Goal: Information Seeking & Learning: Find specific fact

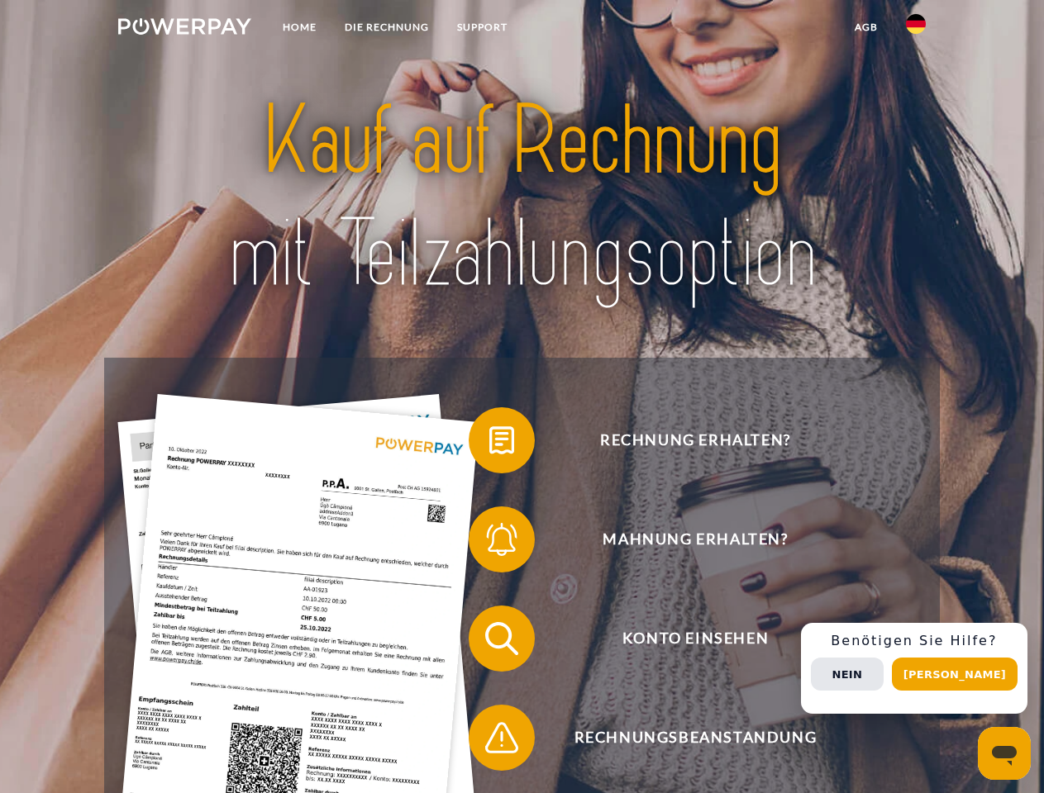
click at [184, 29] on img at bounding box center [184, 26] width 133 height 17
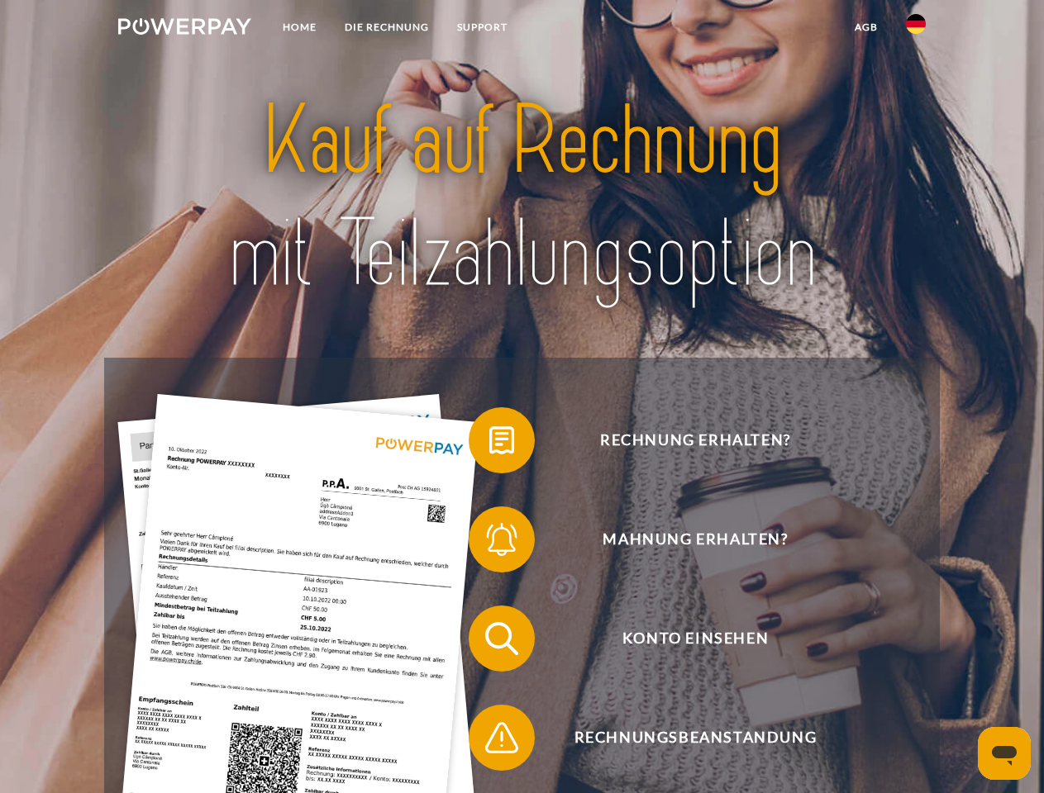
click at [916, 29] on img at bounding box center [916, 24] width 20 height 20
click at [865, 27] on link "agb" at bounding box center [865, 27] width 51 height 30
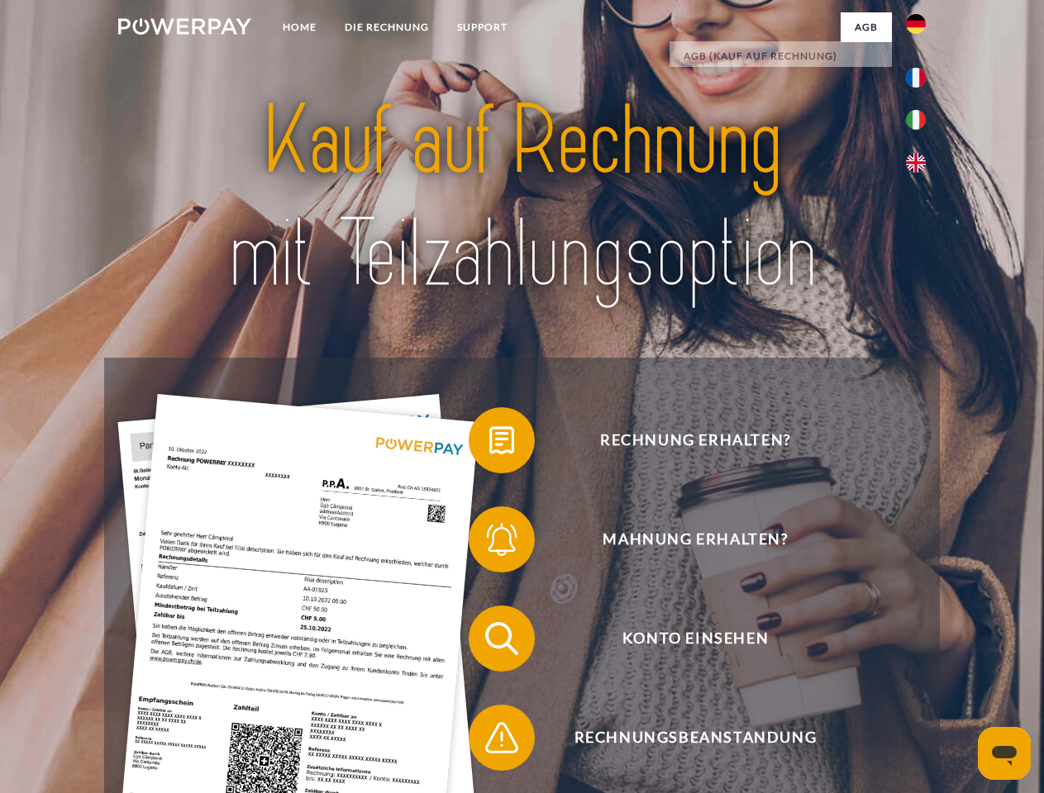
click at [489, 444] on span at bounding box center [476, 440] width 83 height 83
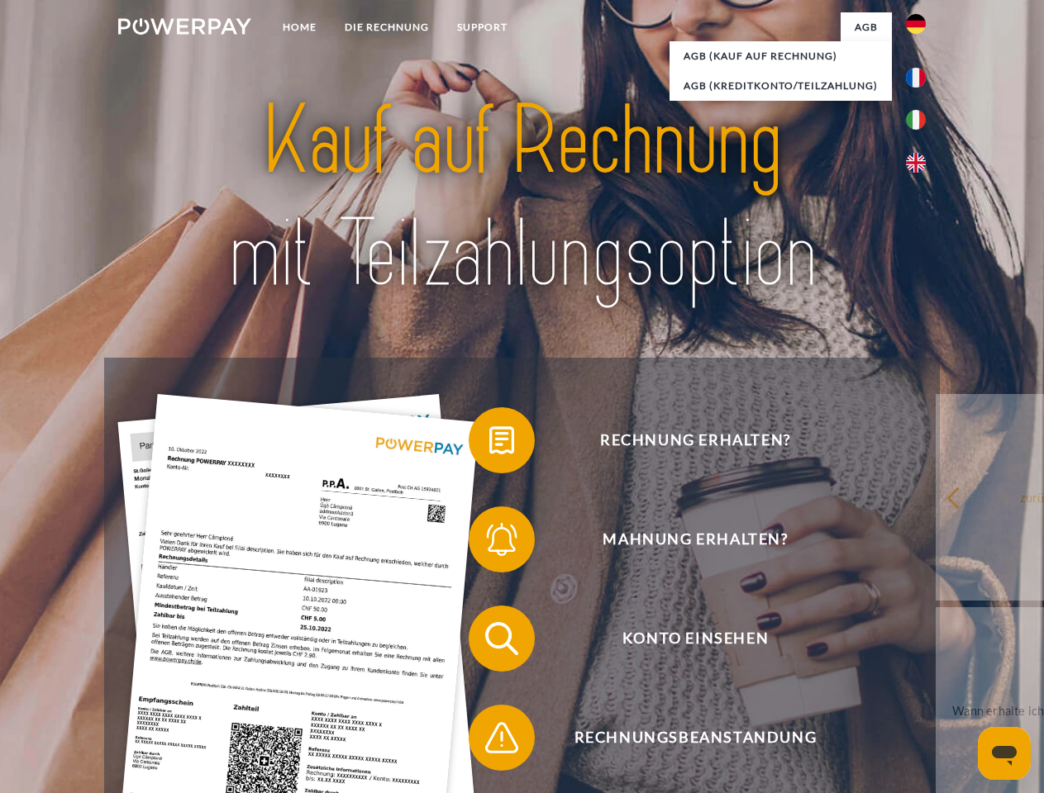
click at [489, 543] on div "Rechnung erhalten? Mahnung erhalten? Konto einsehen" at bounding box center [521, 688] width 835 height 661
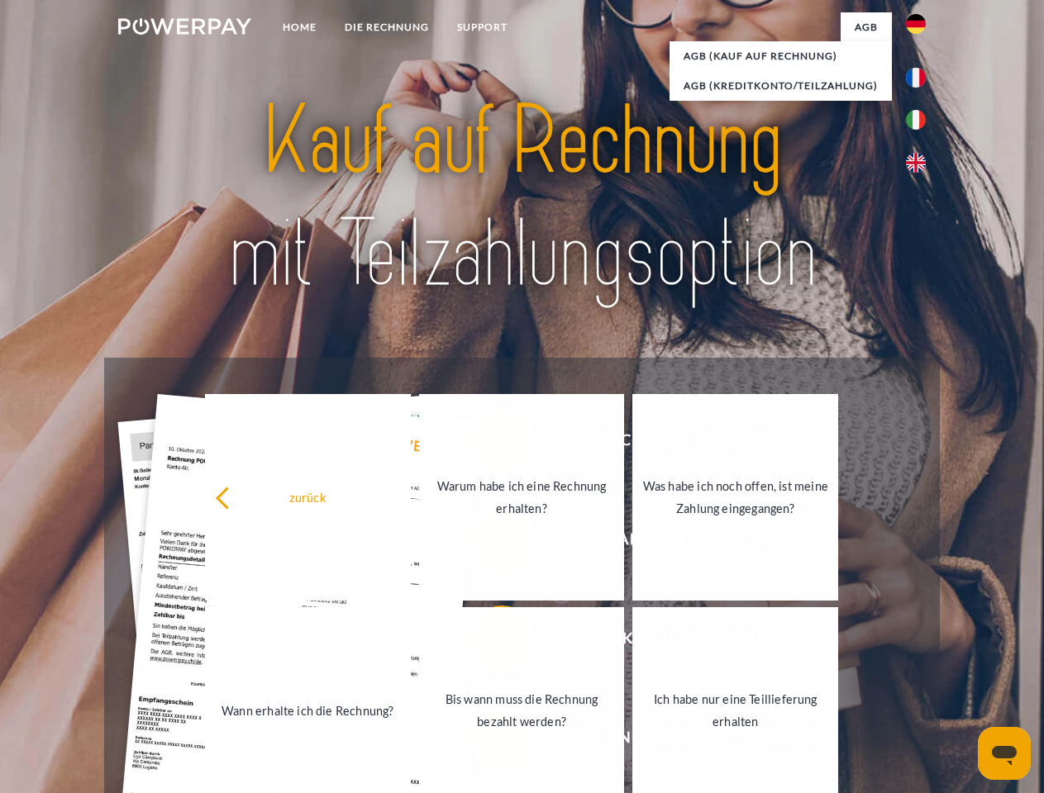
click at [489, 642] on link "Bis wann muss die Rechnung bezahlt werden?" at bounding box center [522, 710] width 206 height 207
click at [489, 741] on link "Bis wann muss die Rechnung bezahlt werden?" at bounding box center [520, 710] width 206 height 207
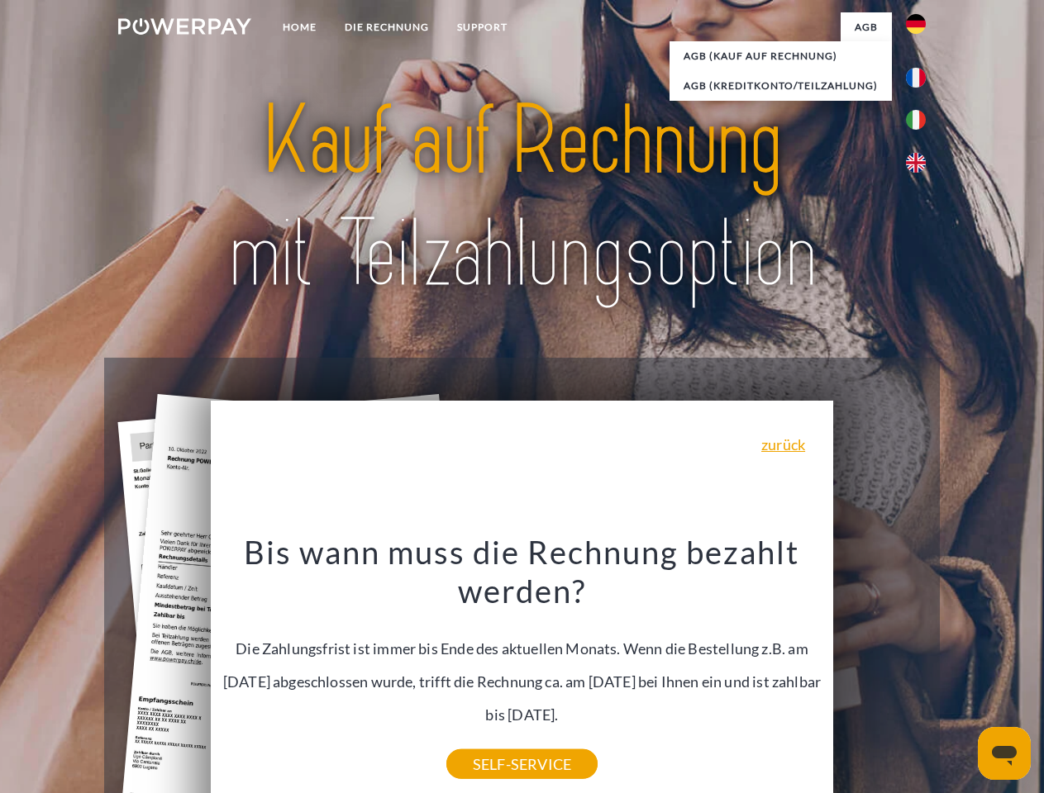
click at [879, 672] on span "Konto einsehen" at bounding box center [694, 639] width 405 height 66
click at [960, 674] on header "Home DIE RECHNUNG SUPPORT" at bounding box center [522, 570] width 1044 height 1141
